Goal: Communication & Community: Answer question/provide support

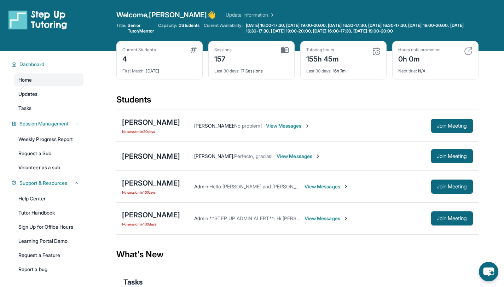
click at [94, 90] on main "Current Students 4 First Match : 6 months ago Sessions 157 Last 30 days : 17 Se…" at bounding box center [298, 191] width 414 height 280
click at [453, 157] on span "Join Meeting" at bounding box center [452, 156] width 30 height 4
